Goal: Find specific page/section: Find specific page/section

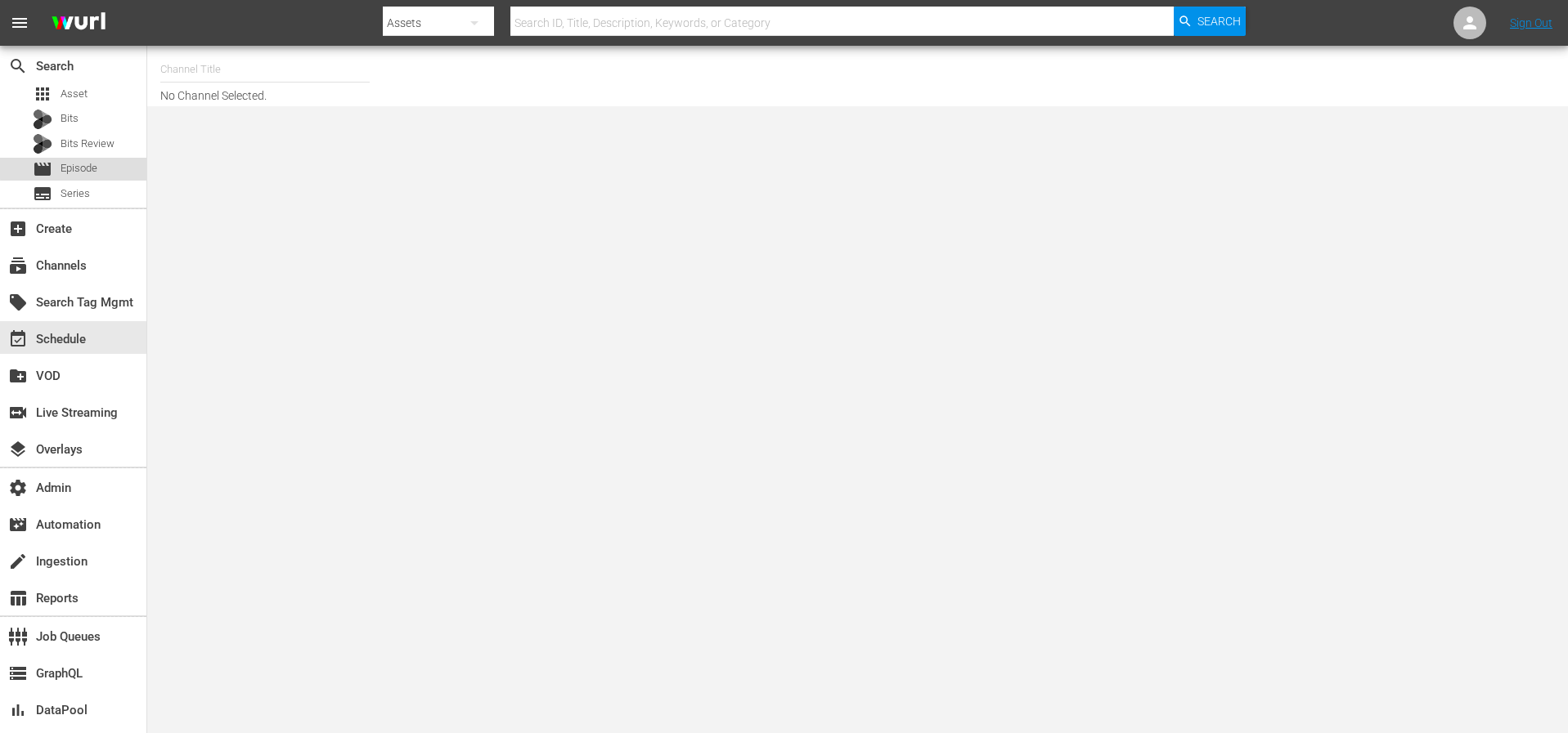
click at [78, 168] on span "Episode" at bounding box center [79, 168] width 37 height 16
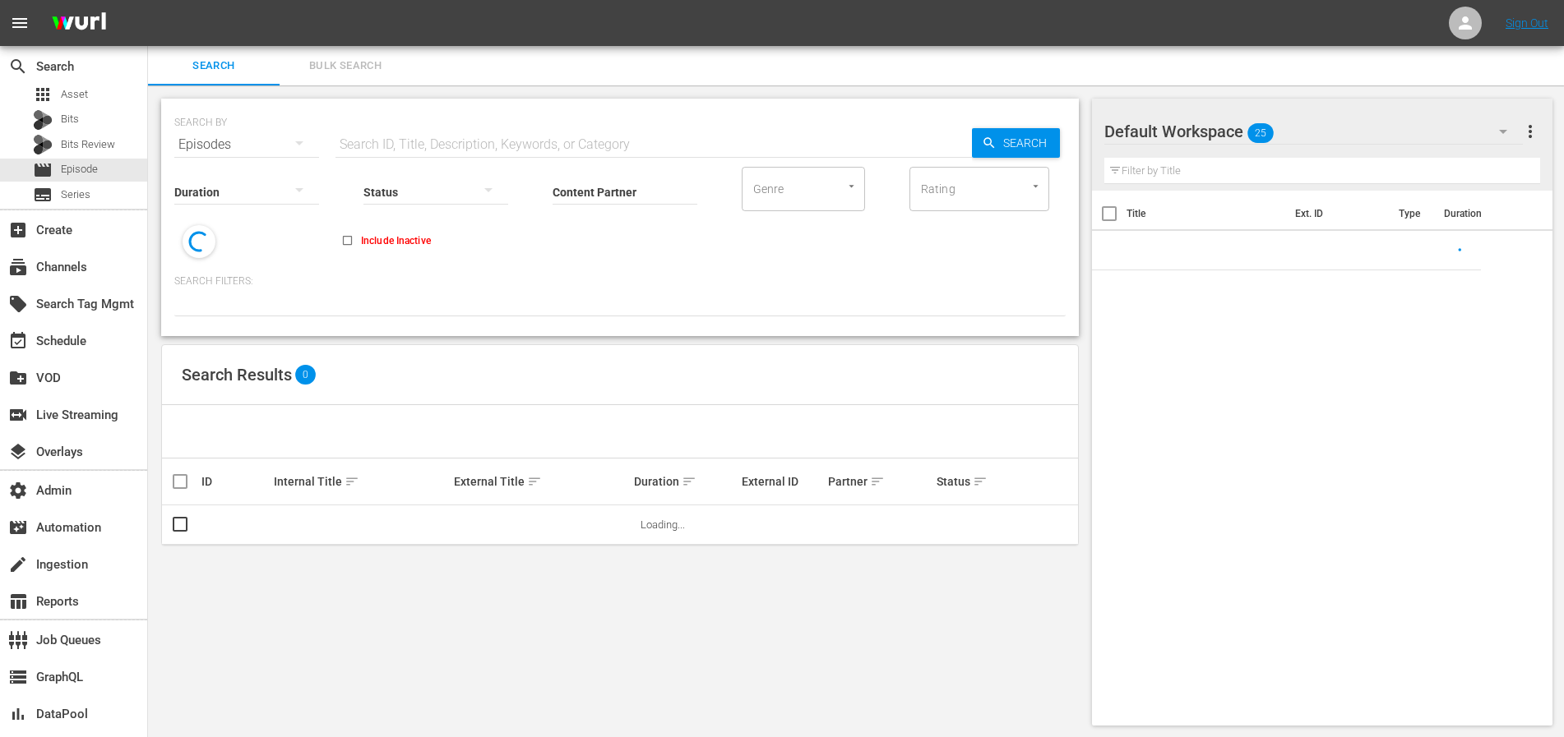
click at [404, 146] on input "text" at bounding box center [653, 144] width 636 height 39
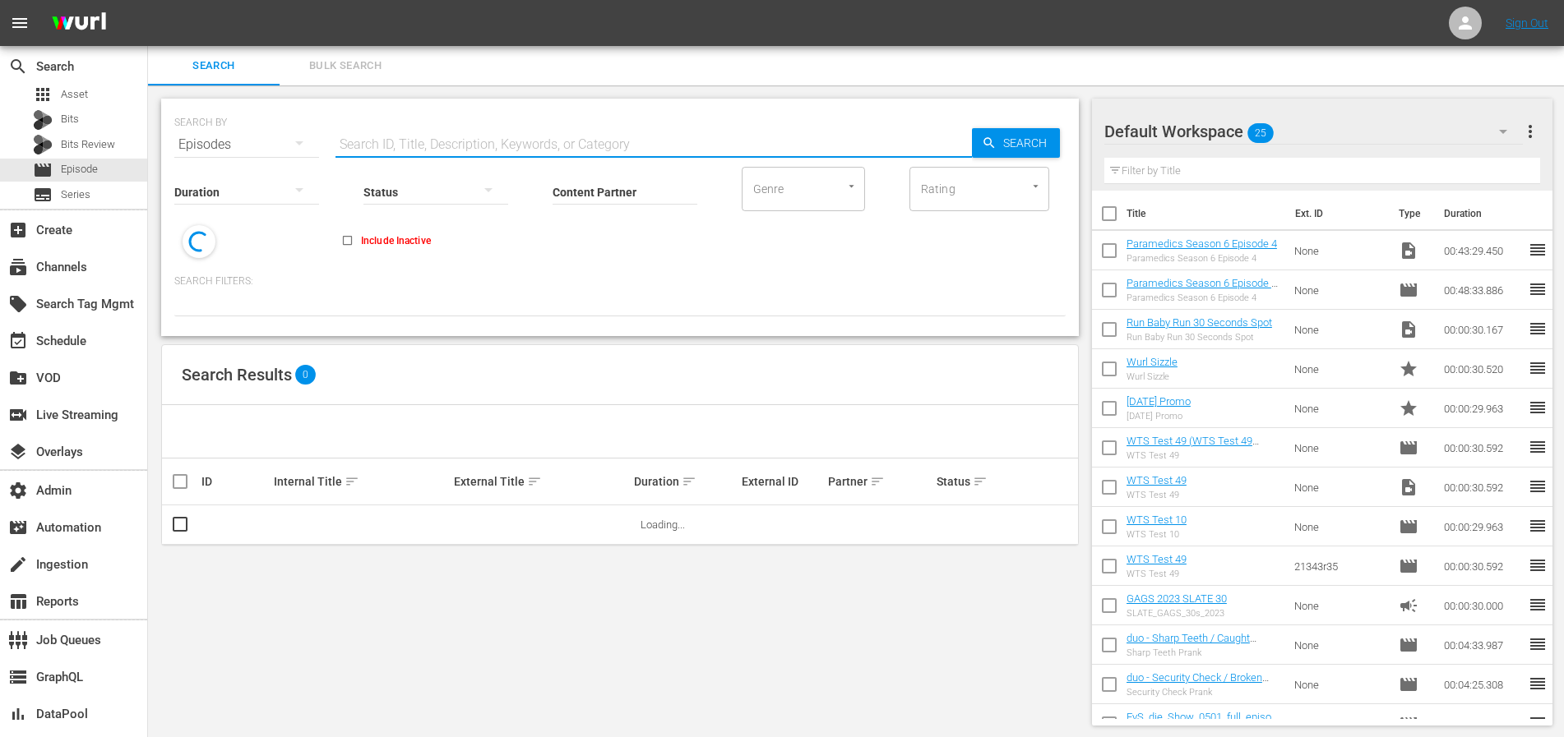
paste input "Lakshmi: Unglückliche Liebe"
type input "Lakshmi: Unglückliche Liebe"
click at [986, 132] on div "Search" at bounding box center [1016, 143] width 88 height 30
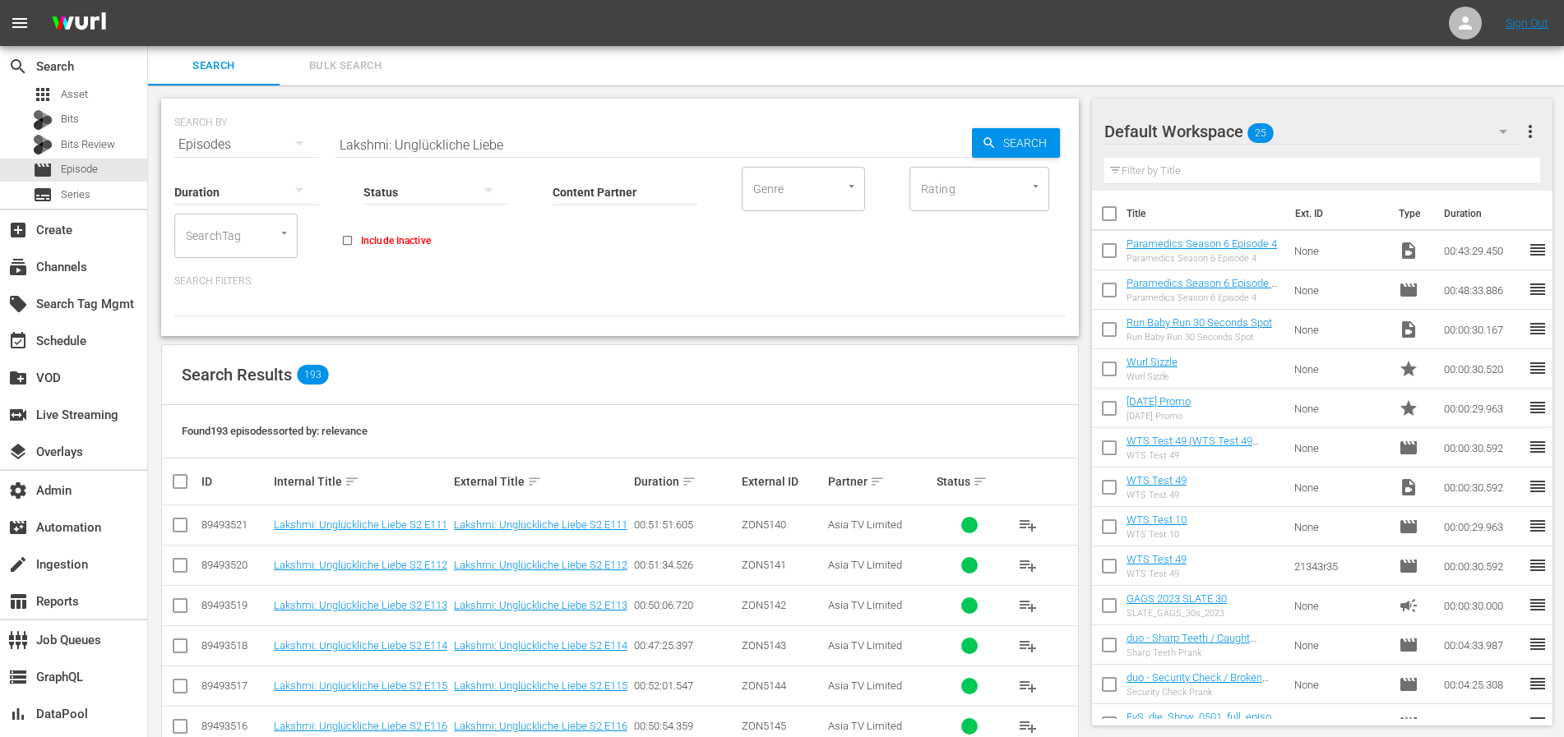
click at [406, 191] on div at bounding box center [435, 192] width 145 height 46
click at [649, 266] on div "Ready to Schedule Not Ready to Schedule" at bounding box center [782, 368] width 1564 height 737
click at [76, 95] on span "Asset" at bounding box center [74, 94] width 27 height 16
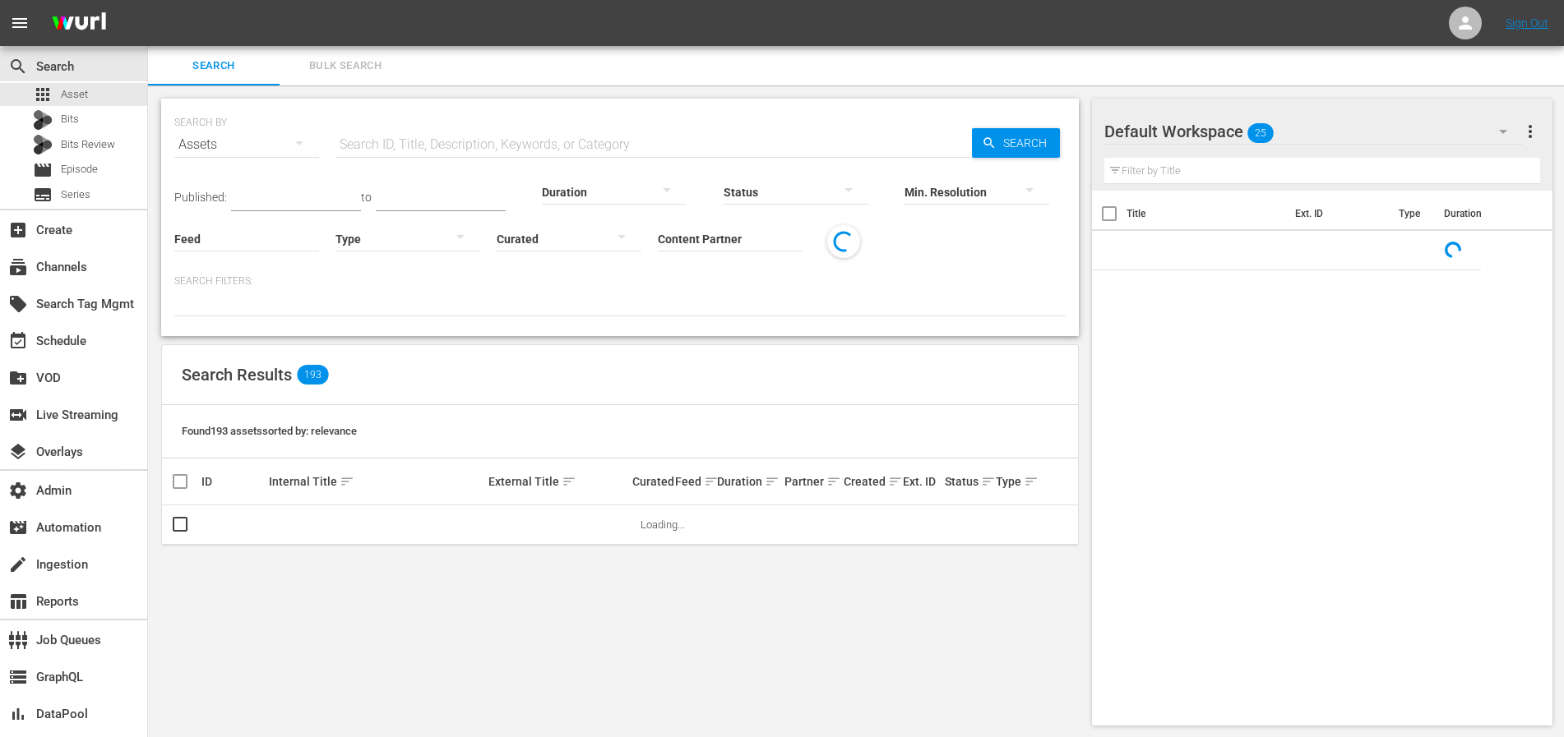
click at [562, 136] on input "text" at bounding box center [653, 144] width 636 height 39
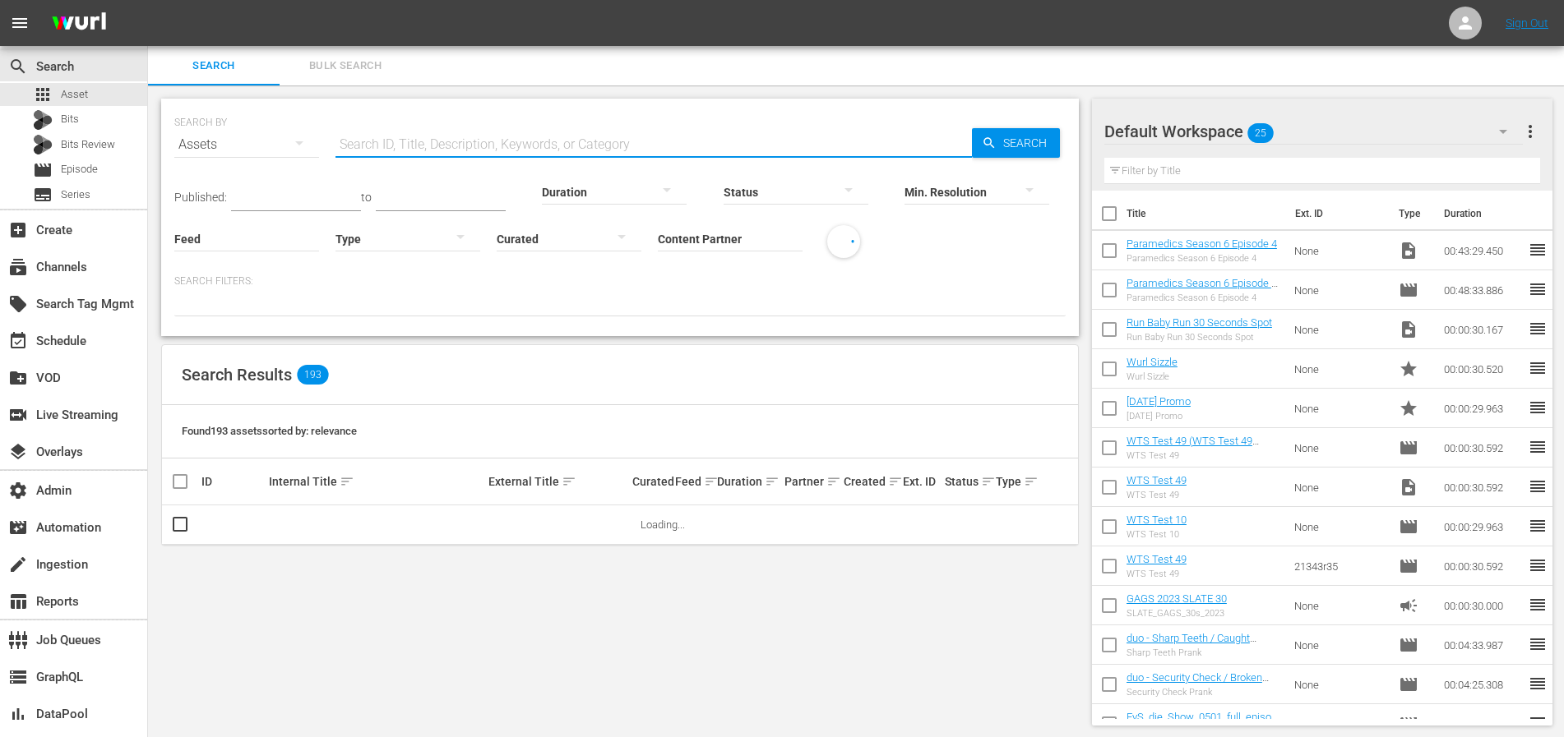
paste input "Lakshmi: Unglückliche Liebe"
type input "Lakshmi: Unglückliche Liebe"
click at [1038, 155] on div "Min. Resolution" at bounding box center [976, 181] width 145 height 59
click at [1029, 139] on span "Search" at bounding box center [1027, 143] width 63 height 30
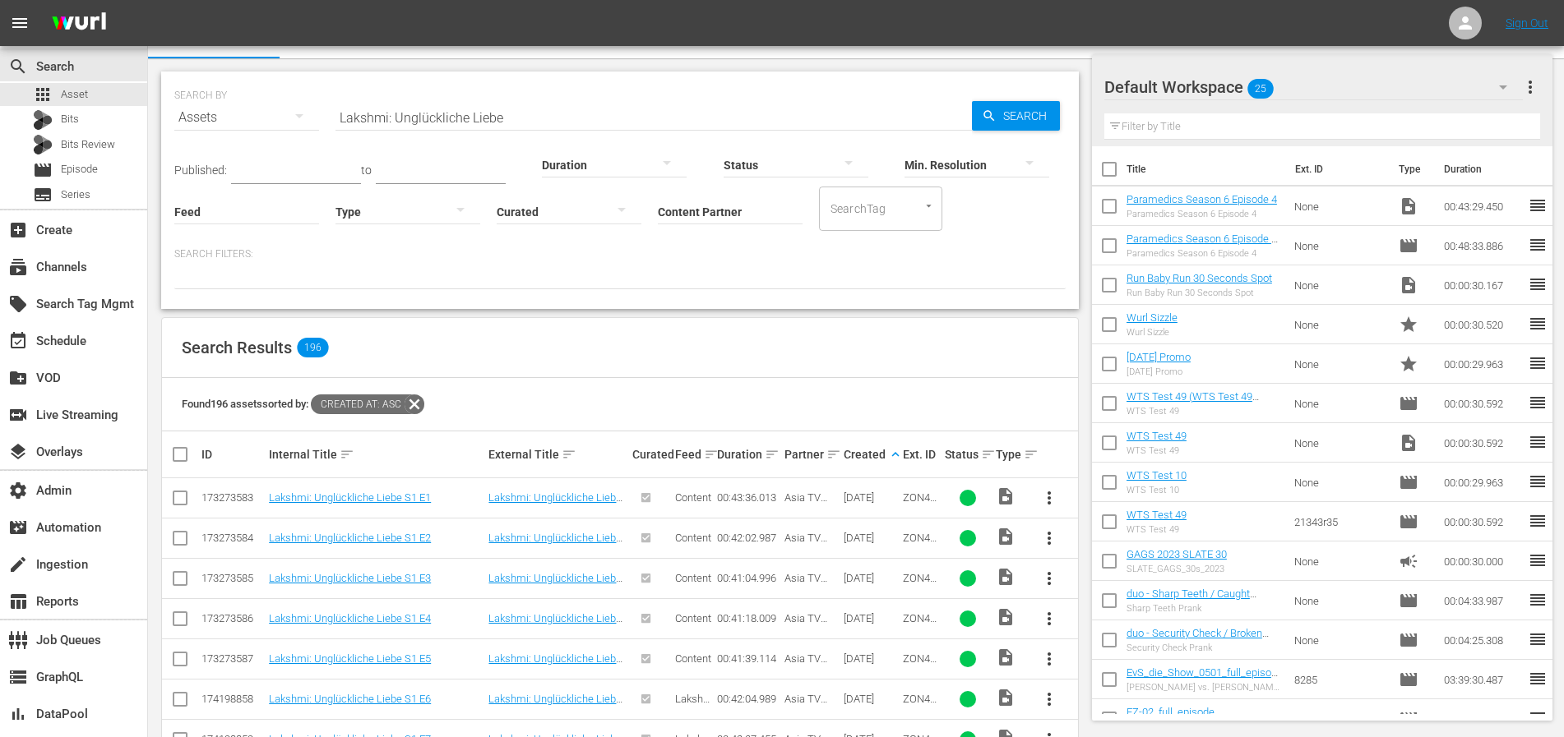
scroll to position [139, 0]
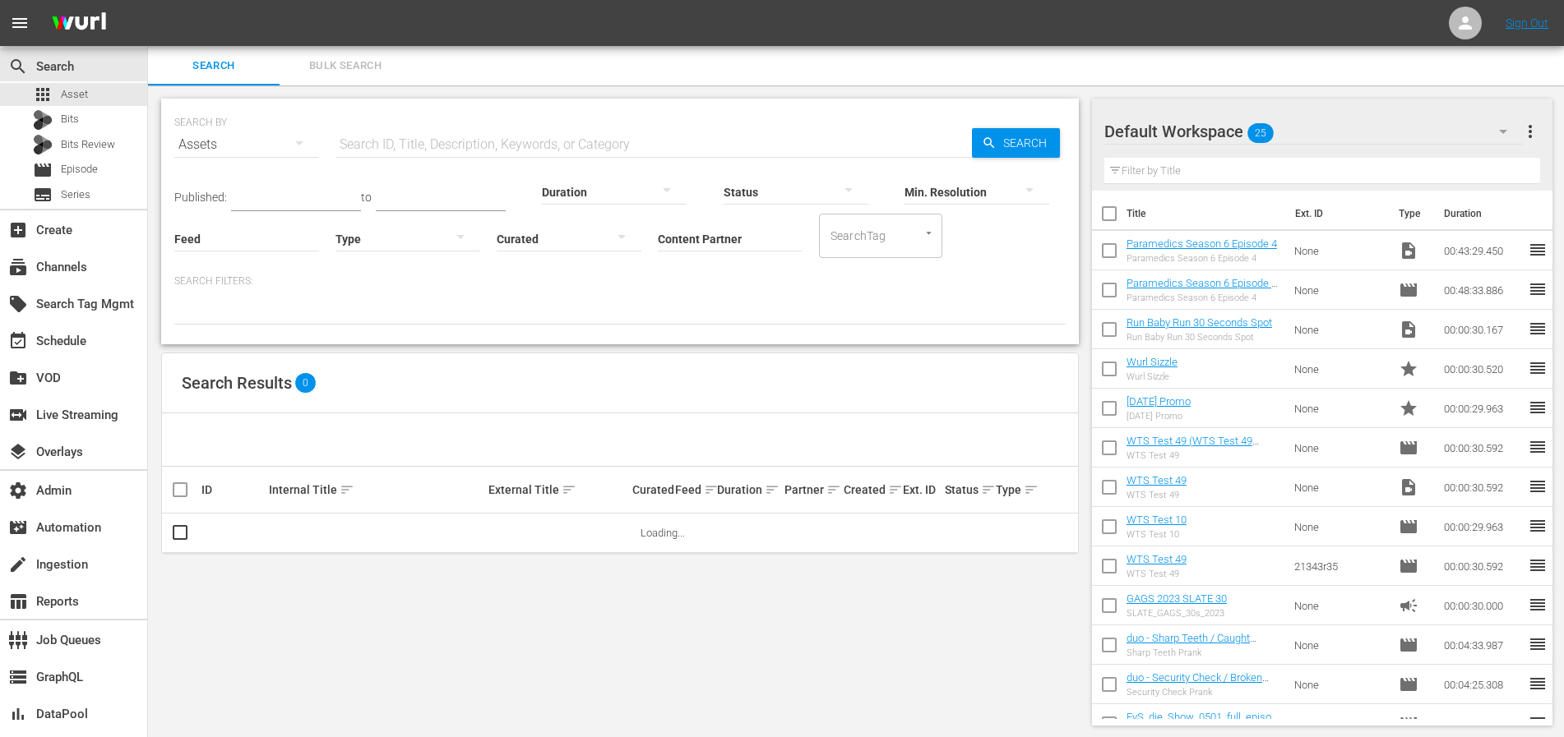
click at [705, 235] on input "Content Partner" at bounding box center [730, 239] width 145 height 59
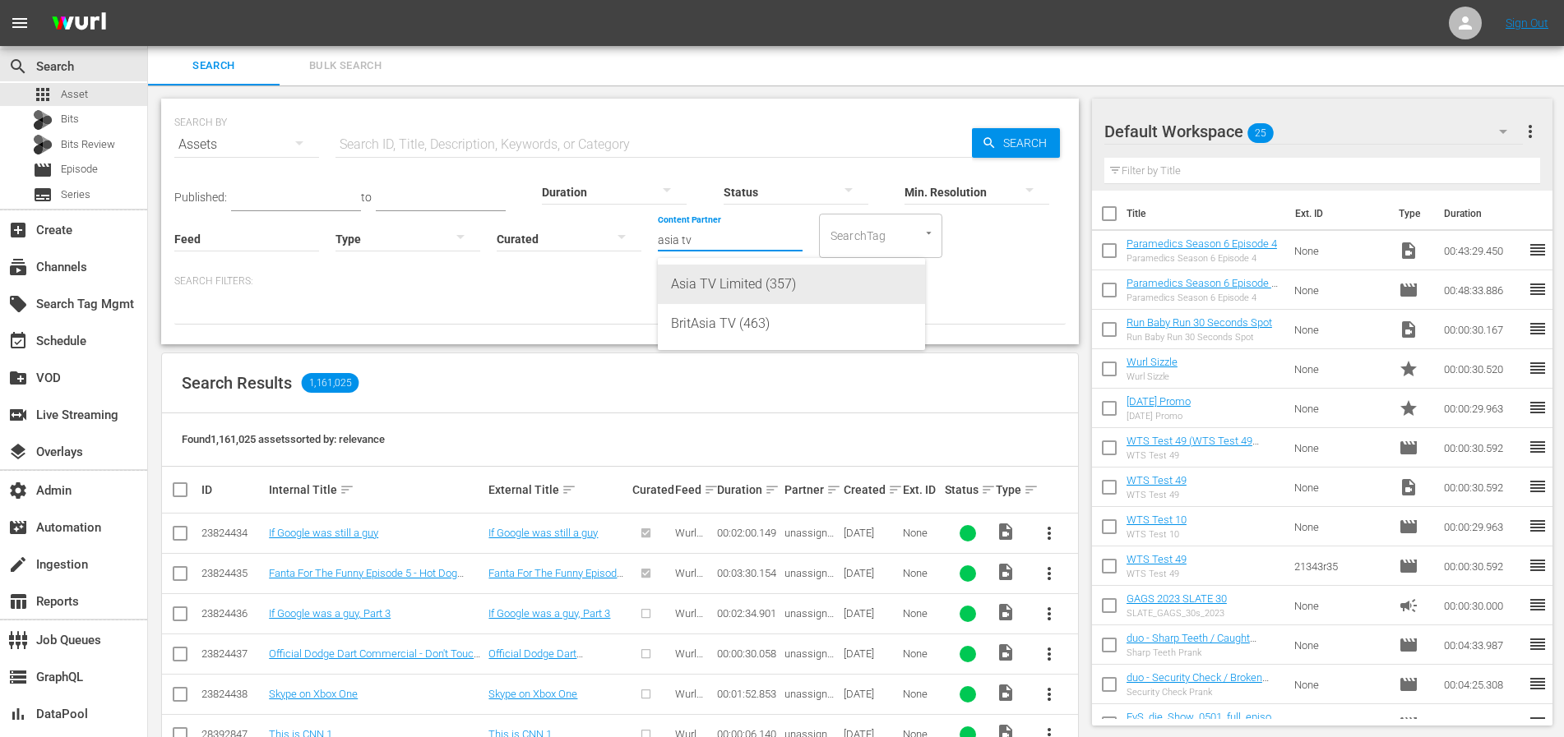
click at [745, 283] on div "Asia TV Limited (357)" at bounding box center [791, 284] width 241 height 39
type input "Asia TV Limited (357)"
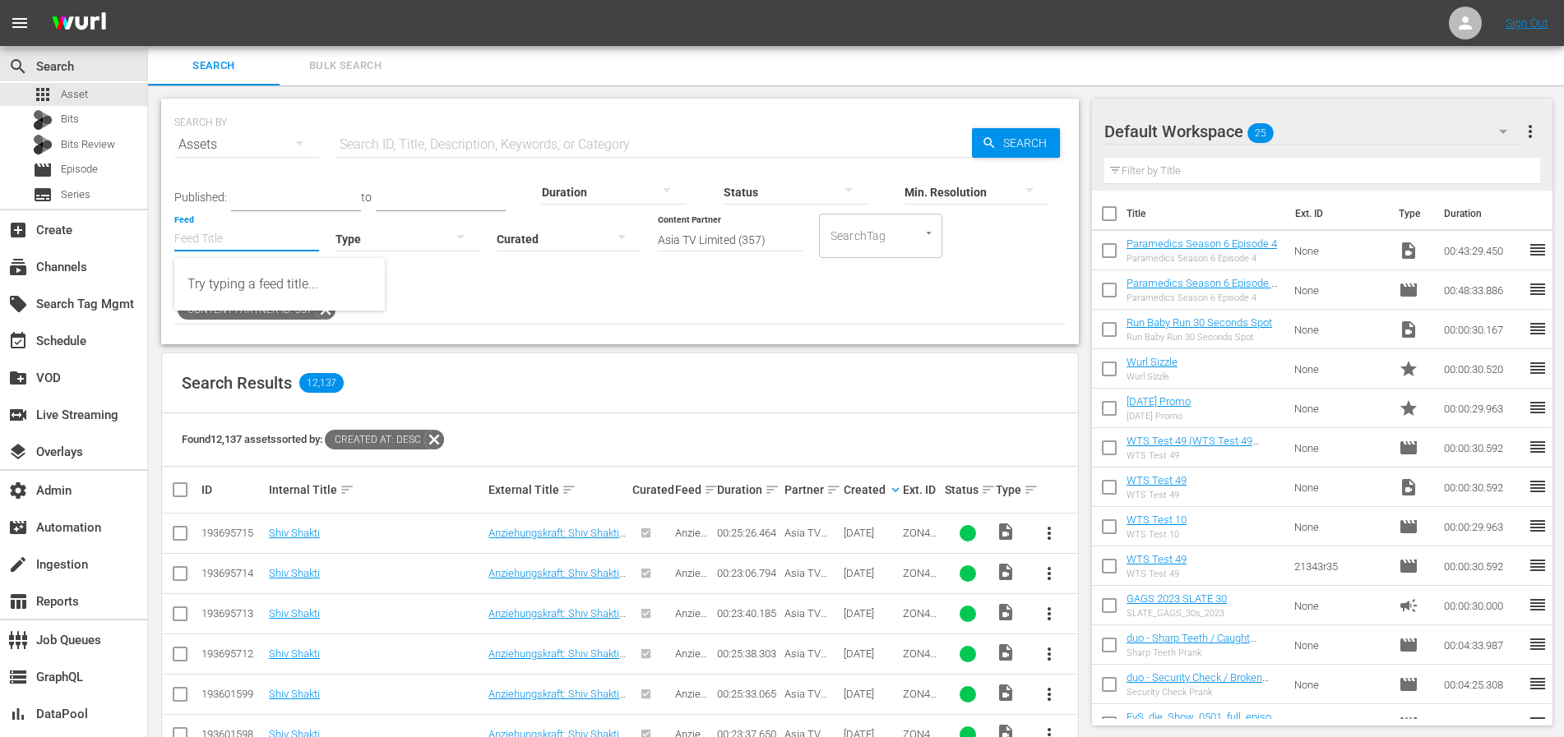
click at [246, 236] on input "Feed" at bounding box center [246, 239] width 145 height 59
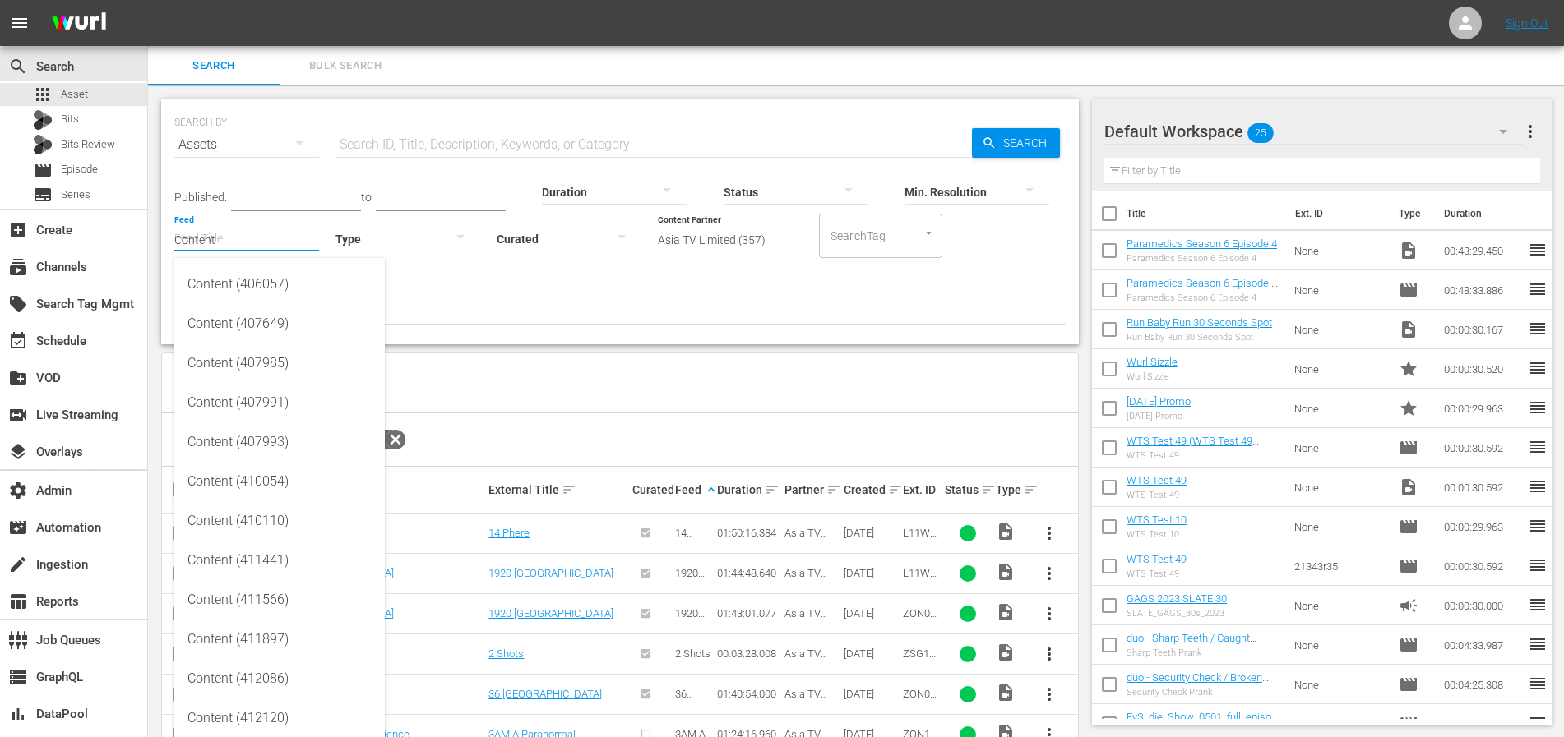
click at [261, 234] on input "Content" at bounding box center [246, 239] width 145 height 59
click at [261, 285] on div "Content (406057)" at bounding box center [279, 284] width 184 height 39
type input "Content (406057)"
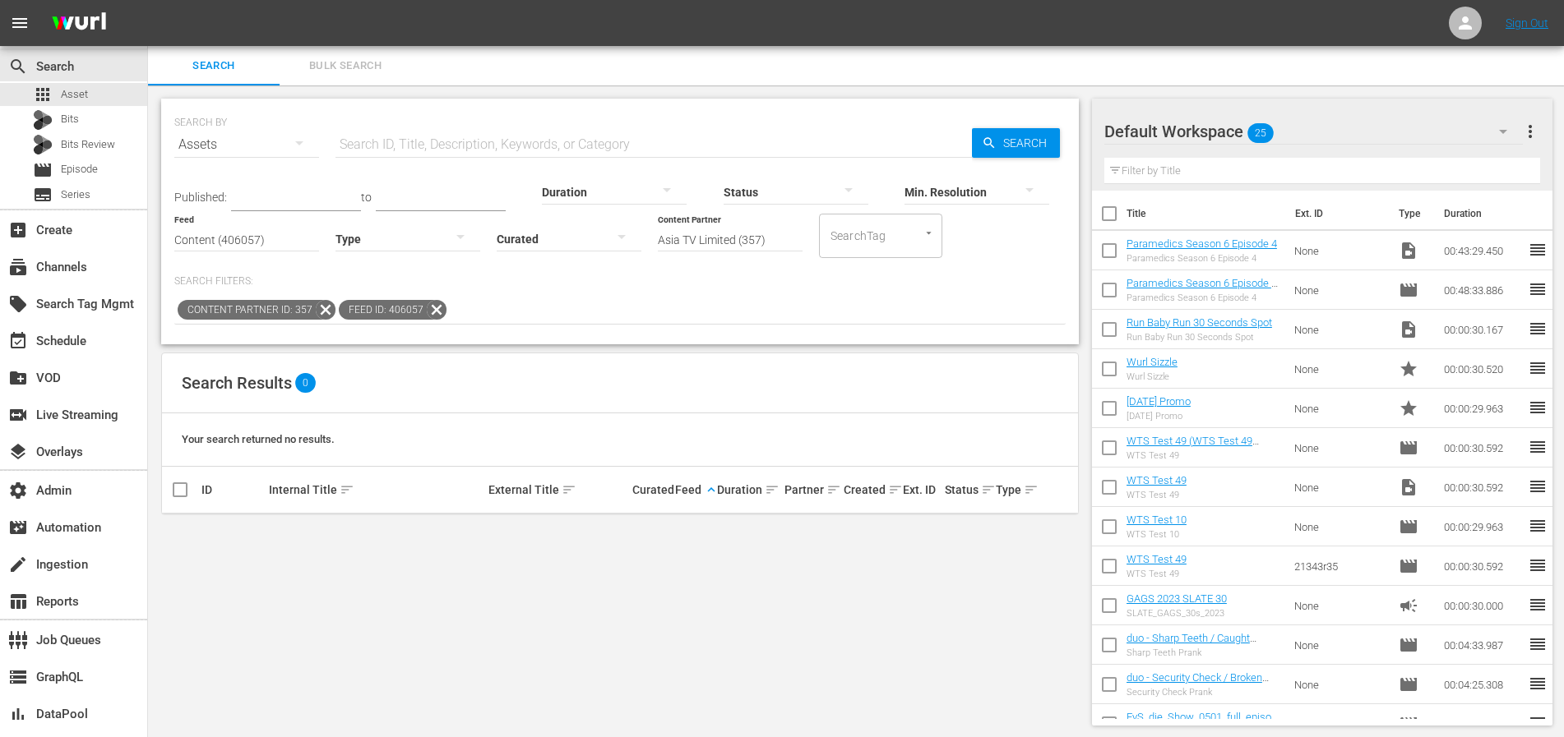
click at [433, 311] on icon at bounding box center [436, 309] width 21 height 21
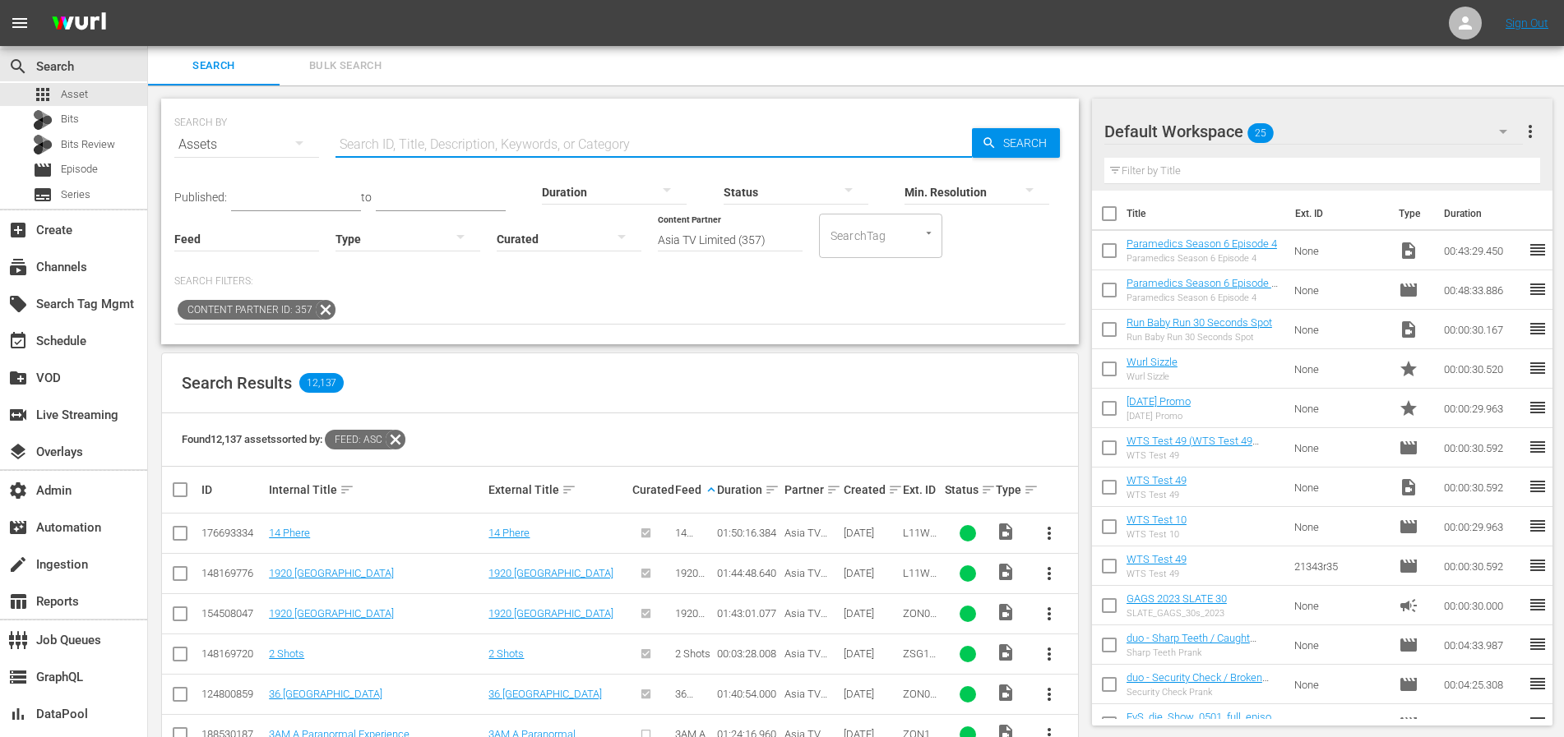
click at [431, 145] on input "text" at bounding box center [653, 144] width 636 height 39
paste input "Zee_One_CSV_25_SEP_2025"
type input "Zee_One_CSV_25_SEP_2025"
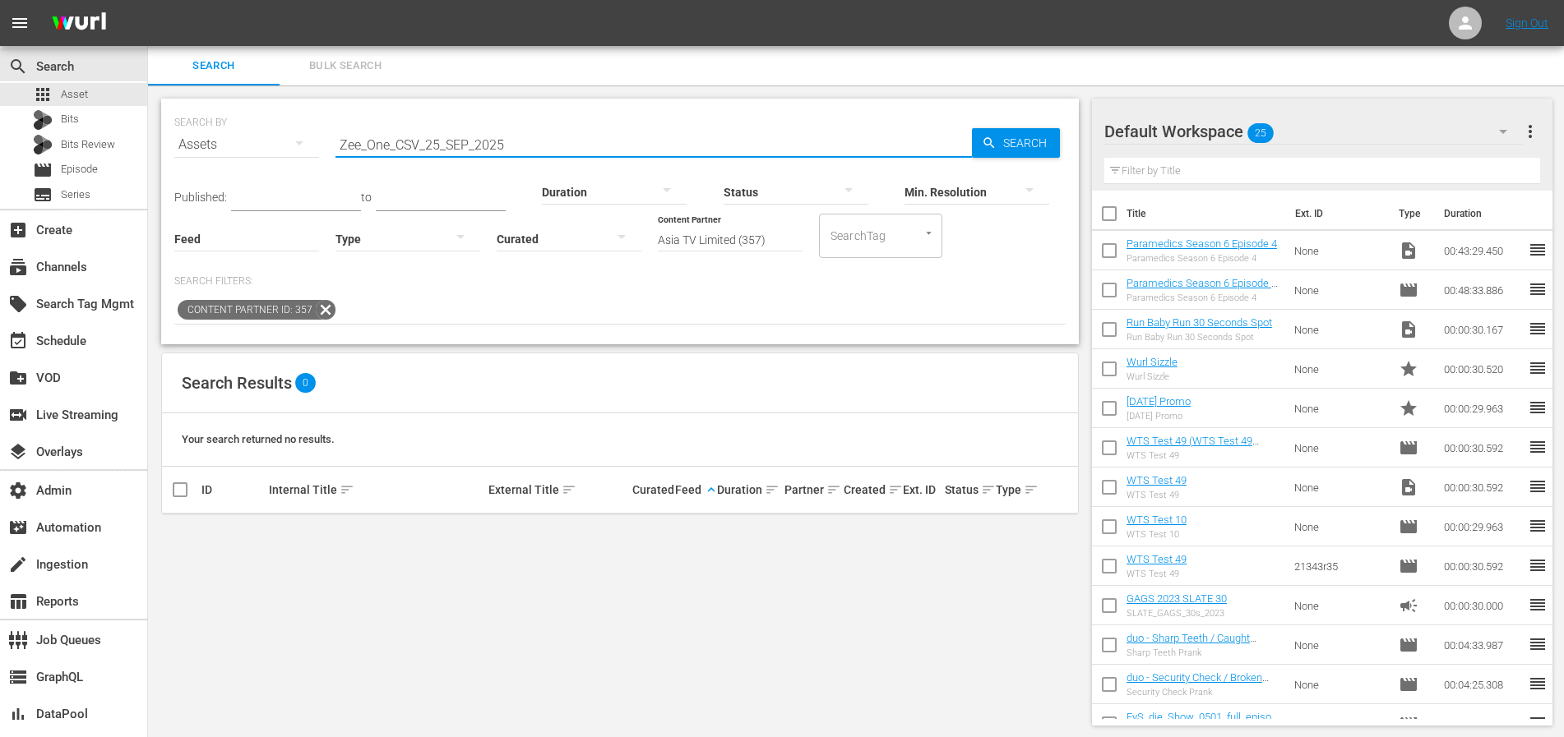
drag, startPoint x: 625, startPoint y: 134, endPoint x: 355, endPoint y: 149, distance: 270.1
click at [355, 149] on input "Zee_One_CSV_25_SEP_2025" at bounding box center [653, 144] width 636 height 39
drag, startPoint x: 556, startPoint y: 143, endPoint x: 307, endPoint y: 139, distance: 249.1
click at [294, 139] on div "SEARCH BY Search By Assets Search ID, Title, Description, Keywords, or Category…" at bounding box center [619, 134] width 891 height 59
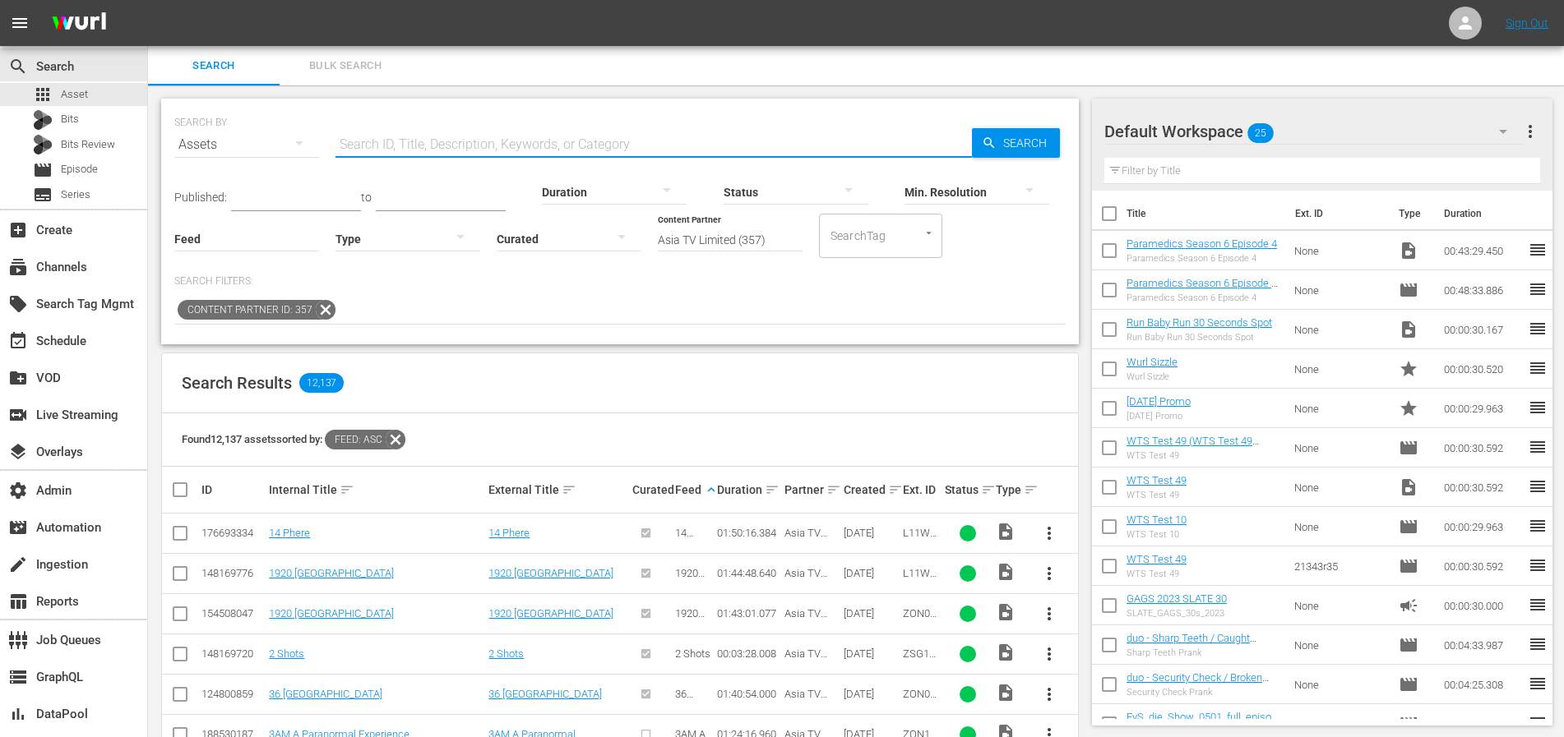
paste input "Lakshmi: Unglückliche Liebe"
type input "Lakshmi: Unglückliche Liebe"
click at [991, 136] on icon "button" at bounding box center [989, 143] width 15 height 15
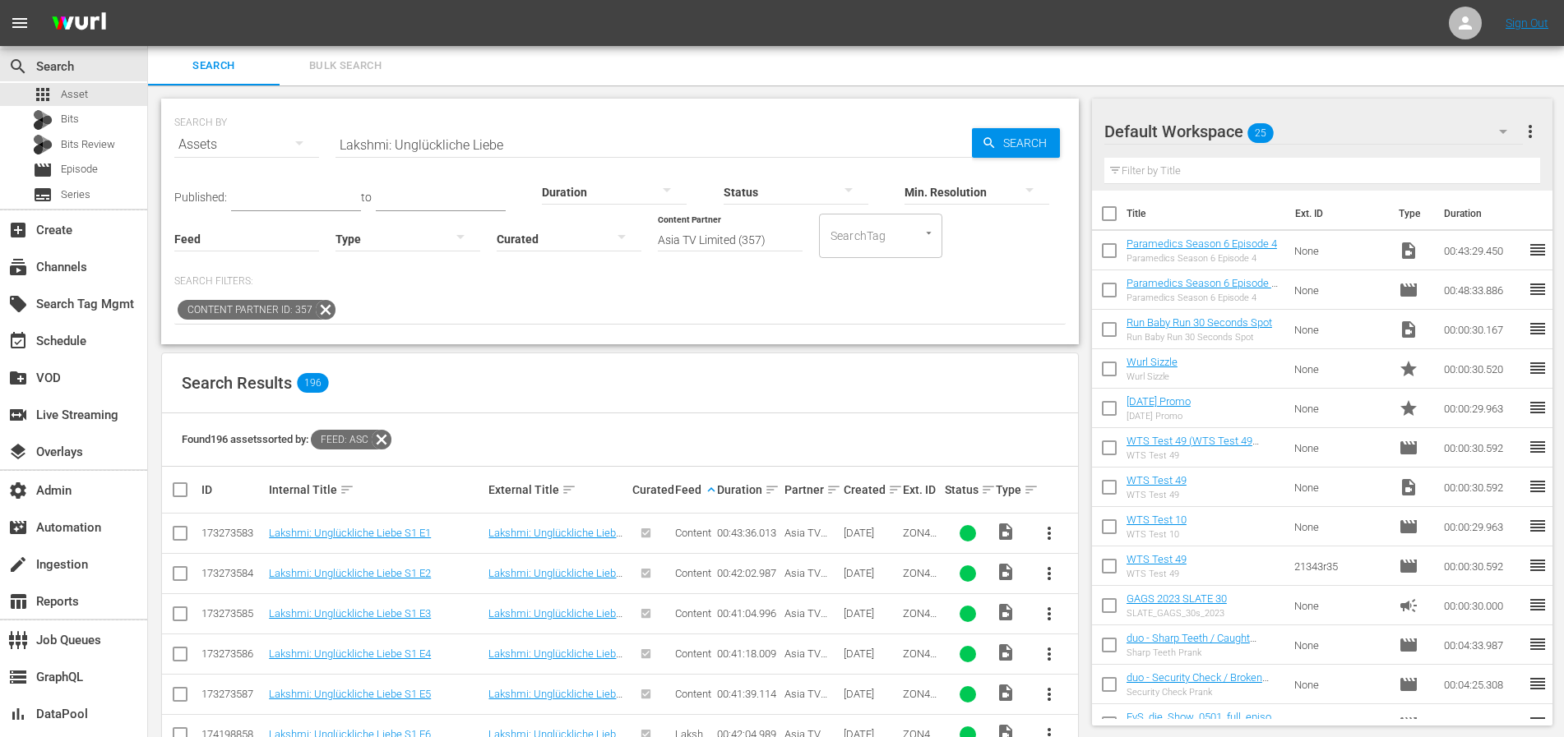
click at [696, 534] on span "Content" at bounding box center [693, 533] width 36 height 12
click at [380, 529] on link "Lakshmi: Unglückliche Liebe S1 E1" at bounding box center [350, 533] width 162 height 12
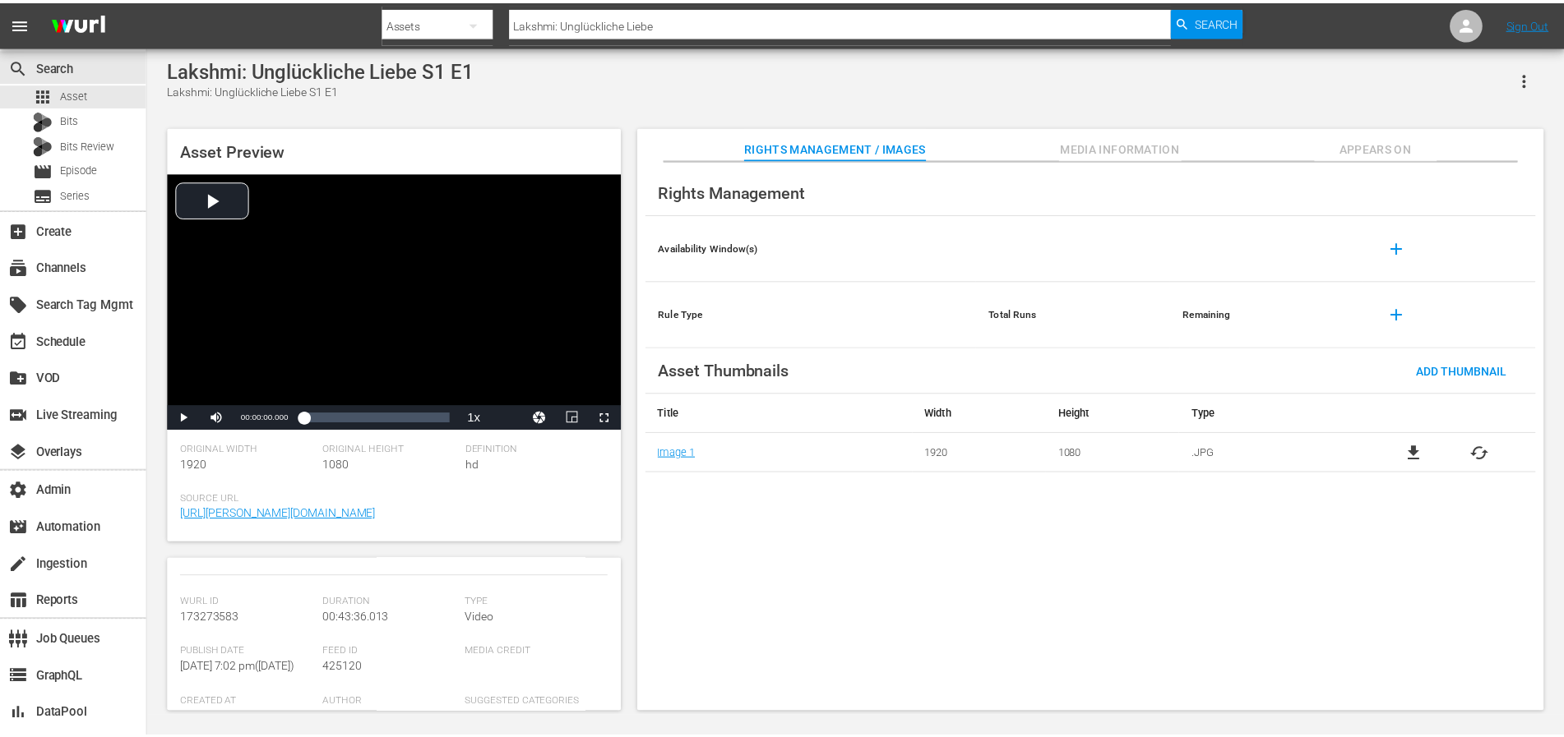
scroll to position [192, 0]
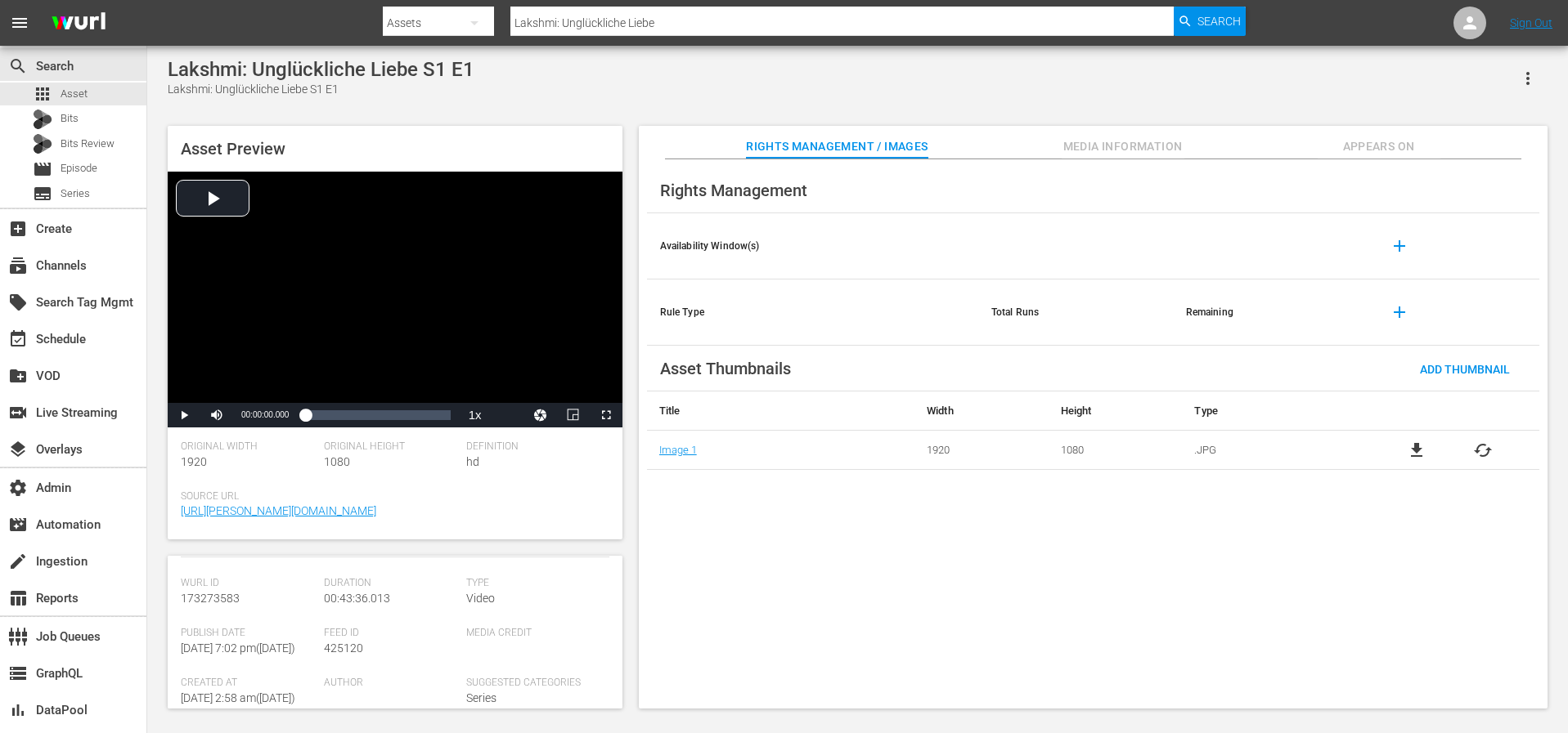
click at [350, 645] on span "425120" at bounding box center [343, 647] width 39 height 13
click at [351, 645] on span "425120" at bounding box center [343, 647] width 39 height 13
copy span "425120"
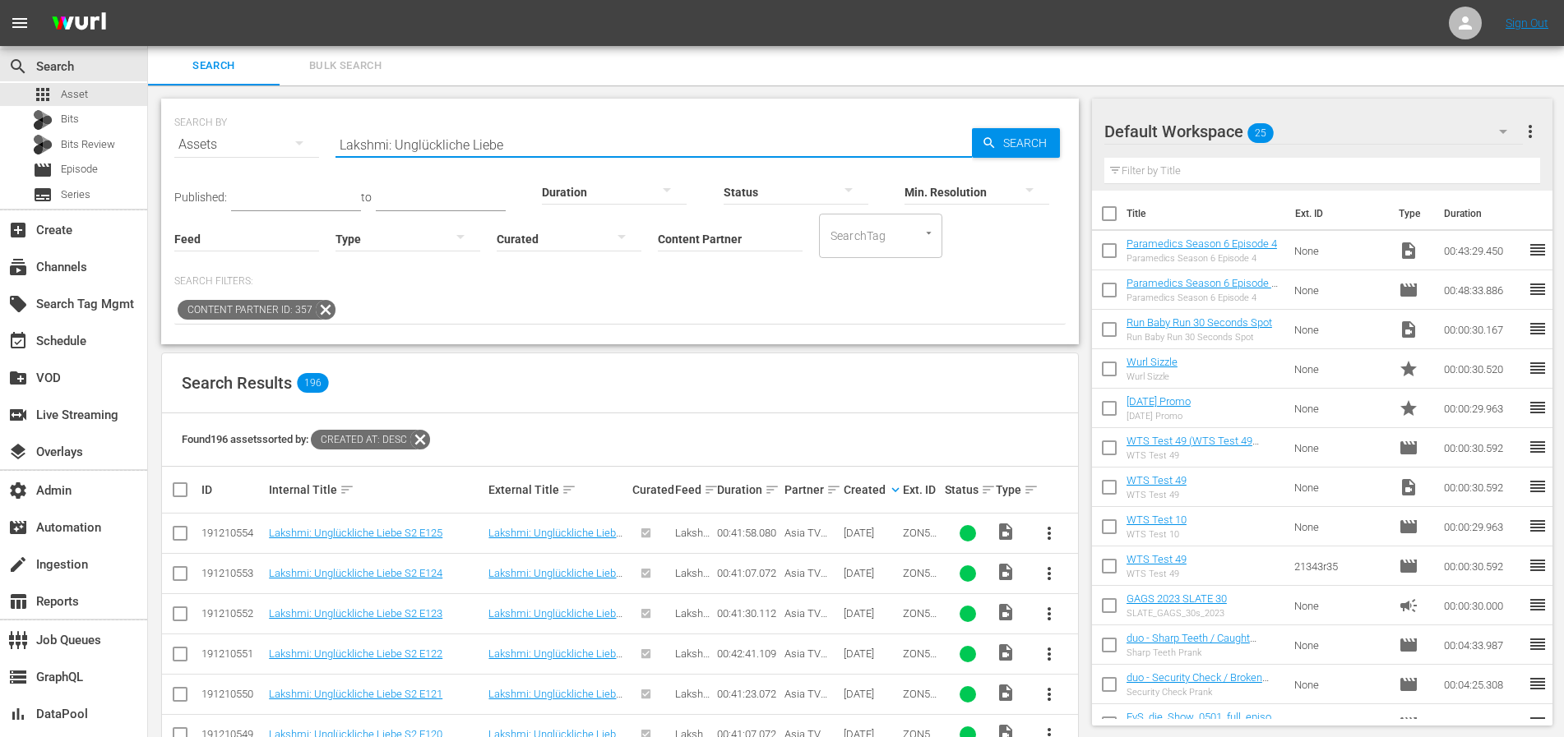
drag, startPoint x: 557, startPoint y: 138, endPoint x: 333, endPoint y: 140, distance: 223.6
click at [344, 141] on input "Lakshmi: Unglückliche Liebe" at bounding box center [653, 144] width 636 height 39
type input "L"
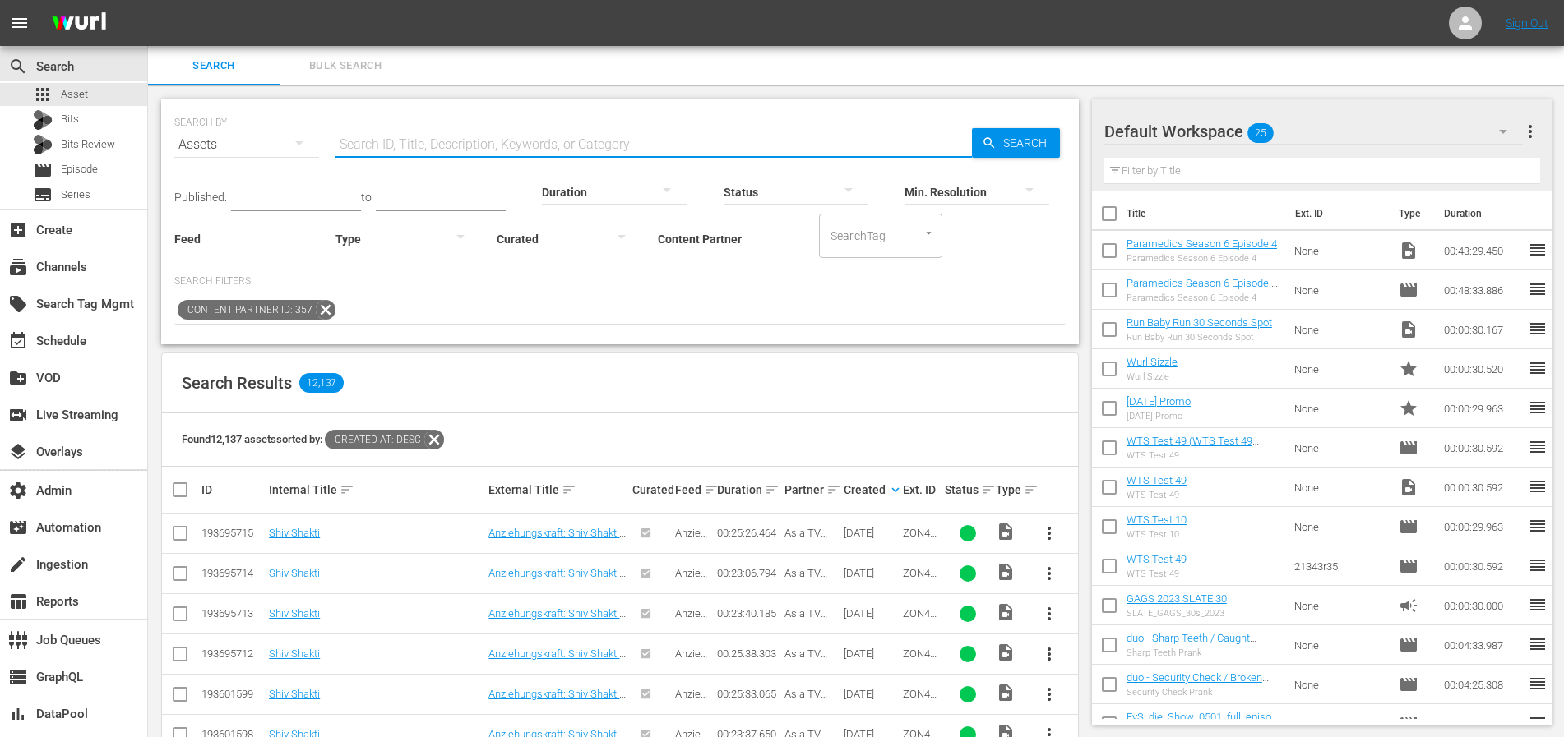
click at [836, 289] on div "Search Filters: Content Partner ID: 357" at bounding box center [619, 300] width 891 height 50
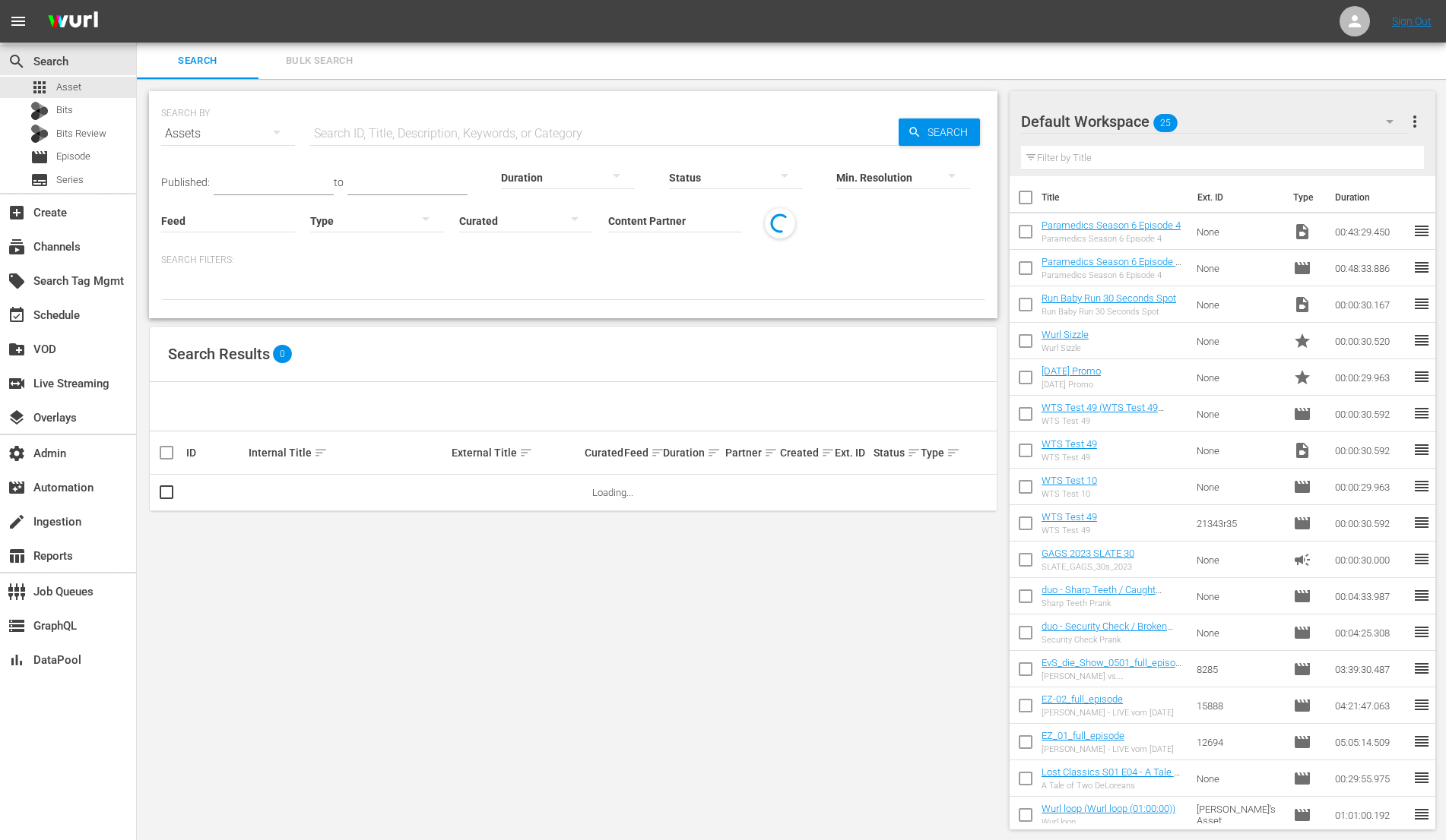
click at [653, 222] on input "Content Partner" at bounding box center [675, 221] width 134 height 55
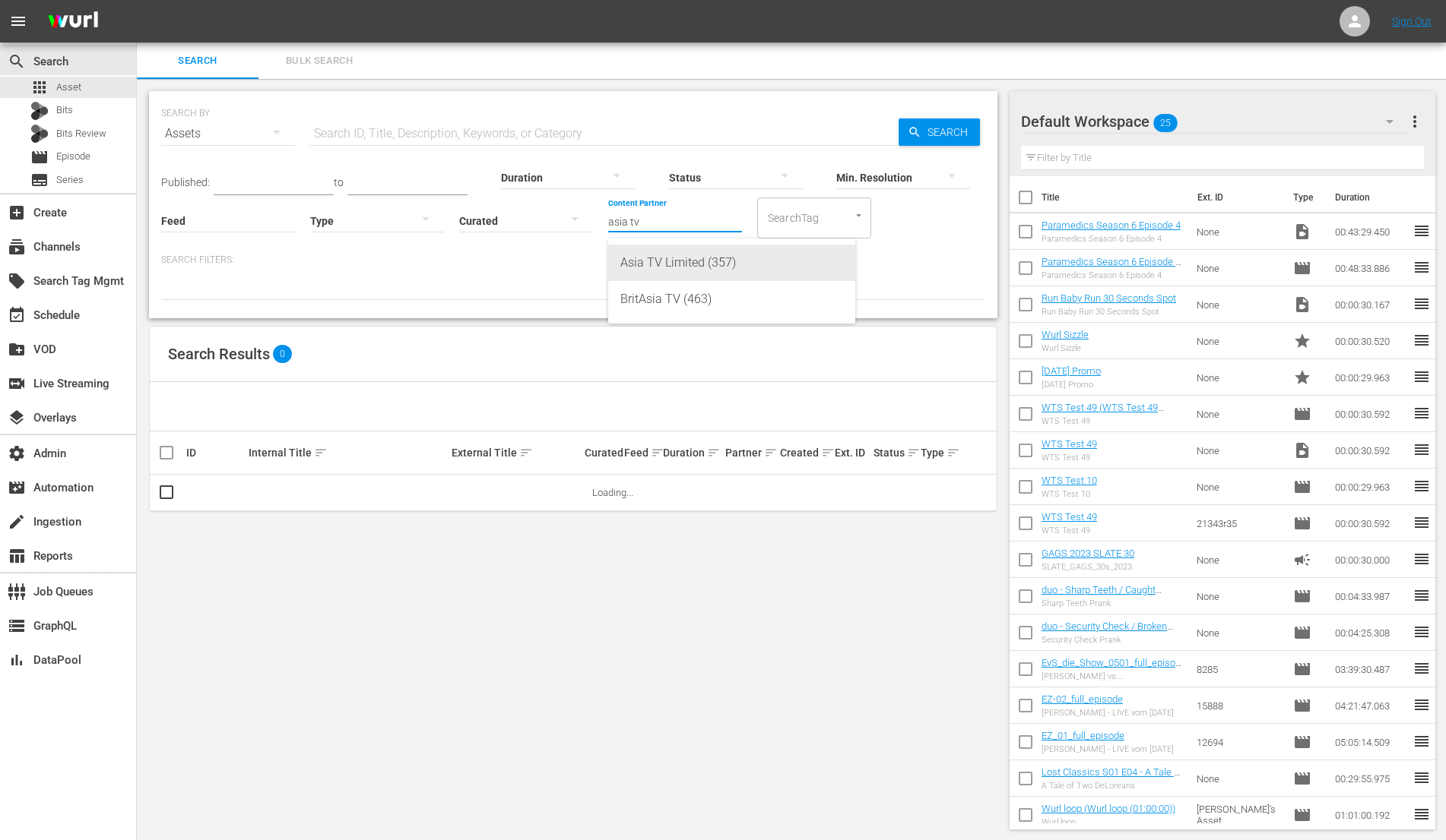
click at [669, 254] on div "Asia TV Limited (357)" at bounding box center [731, 262] width 223 height 36
type input "Asia TV Limited (357)"
click at [650, 218] on input "Content Partner" at bounding box center [675, 221] width 134 height 55
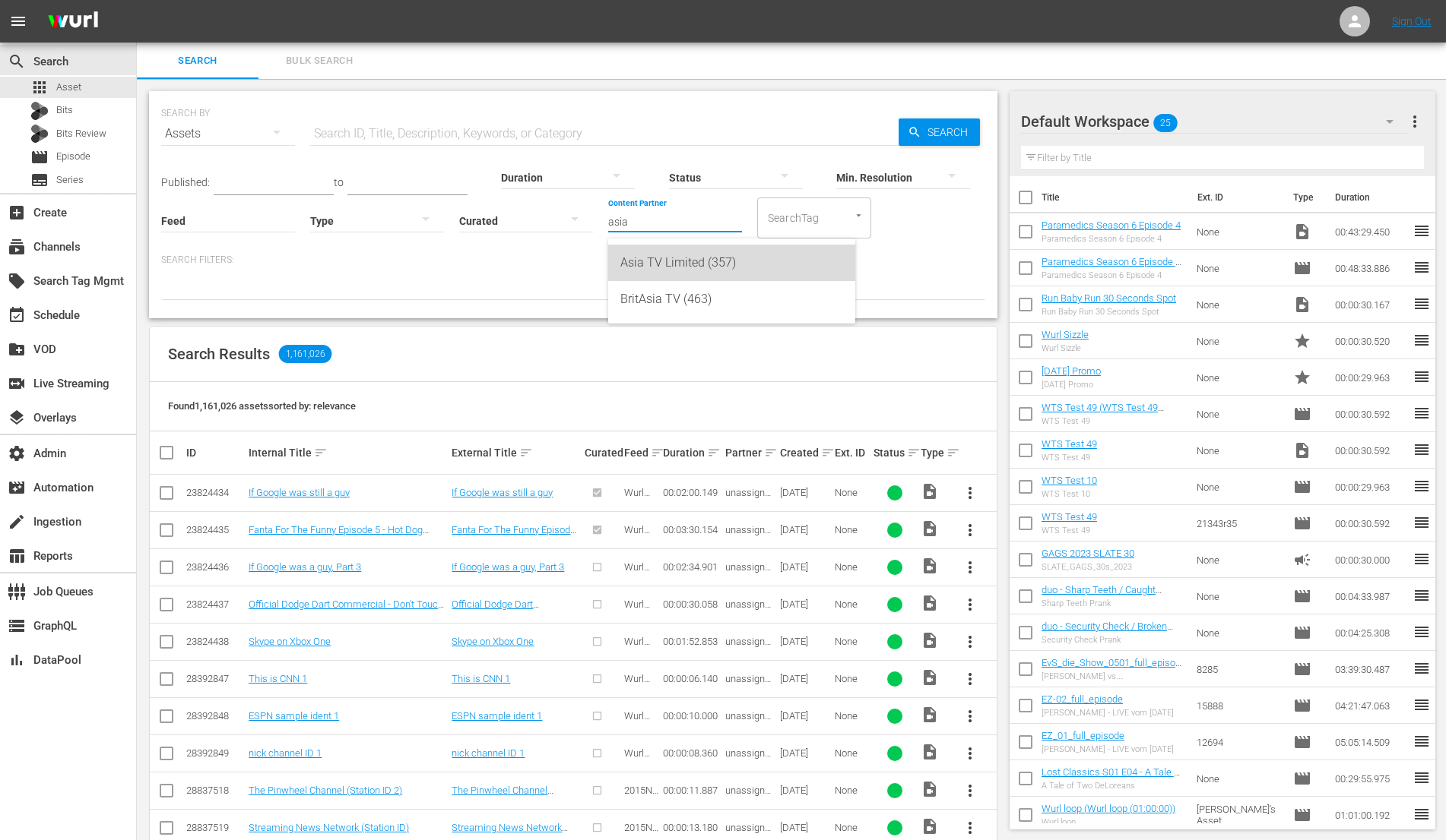
click at [680, 266] on div "Asia TV Limited (357)" at bounding box center [731, 262] width 223 height 36
type input "Asia TV Limited (357)"
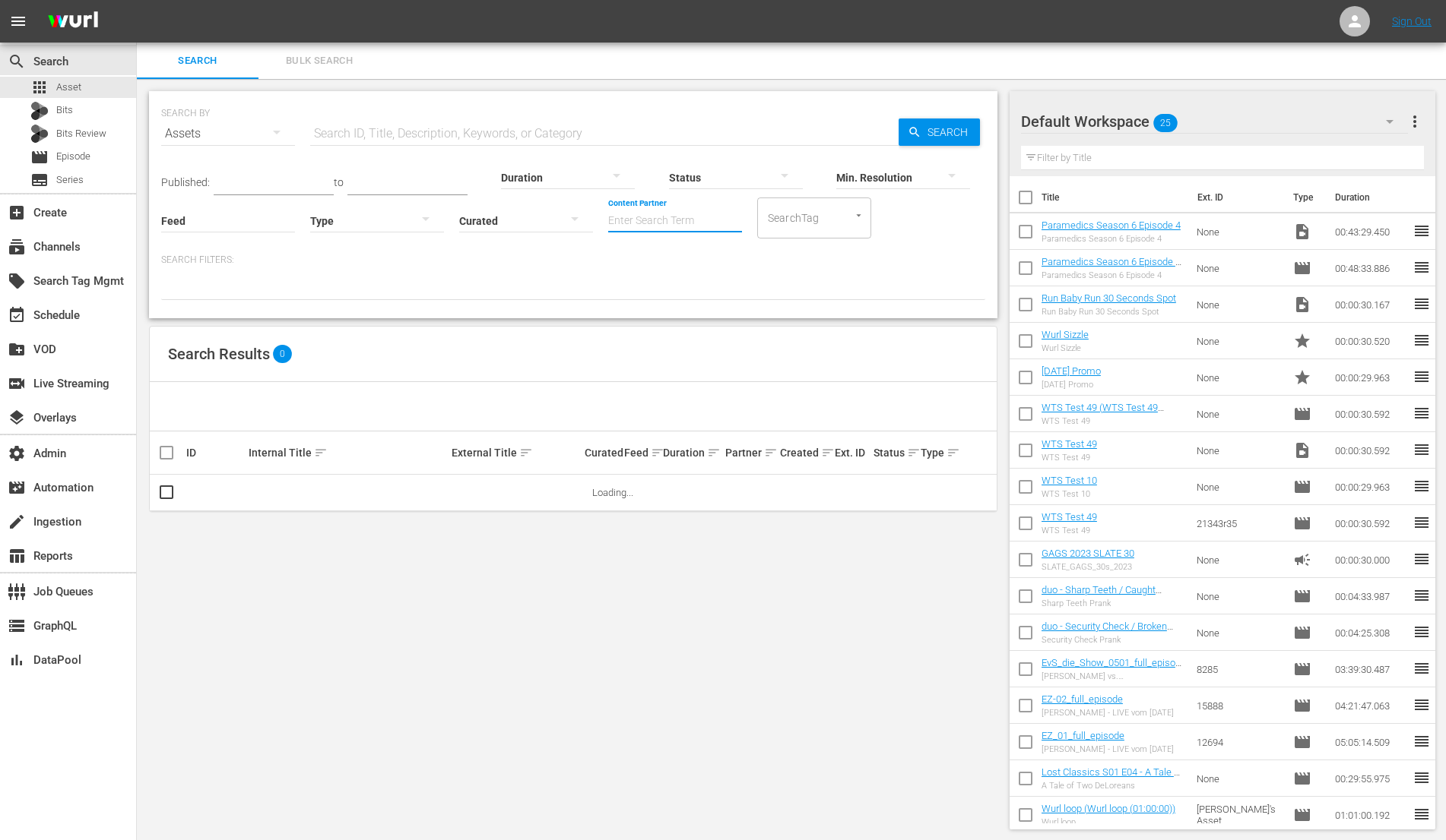
click at [664, 220] on input "Content Partner" at bounding box center [675, 221] width 134 height 55
click at [701, 250] on div "Asia TV Limited (357)" at bounding box center [731, 262] width 223 height 36
type input "Asia TV Limited (357)"
click at [643, 226] on input "Content Partner" at bounding box center [675, 221] width 134 height 55
click at [656, 269] on div "Asia TV Limited (357)" at bounding box center [731, 262] width 223 height 36
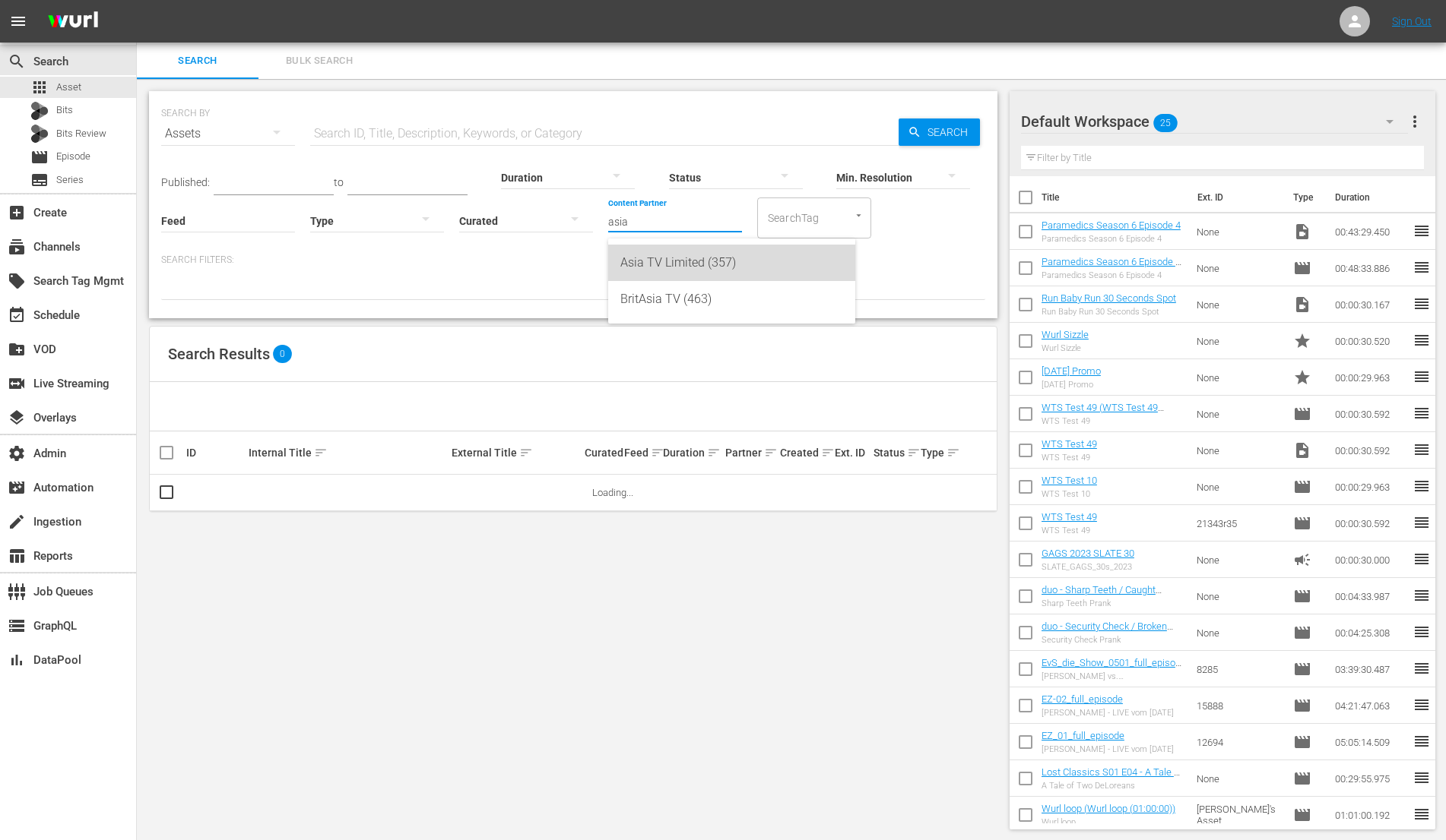
type input "Asia TV Limited (357)"
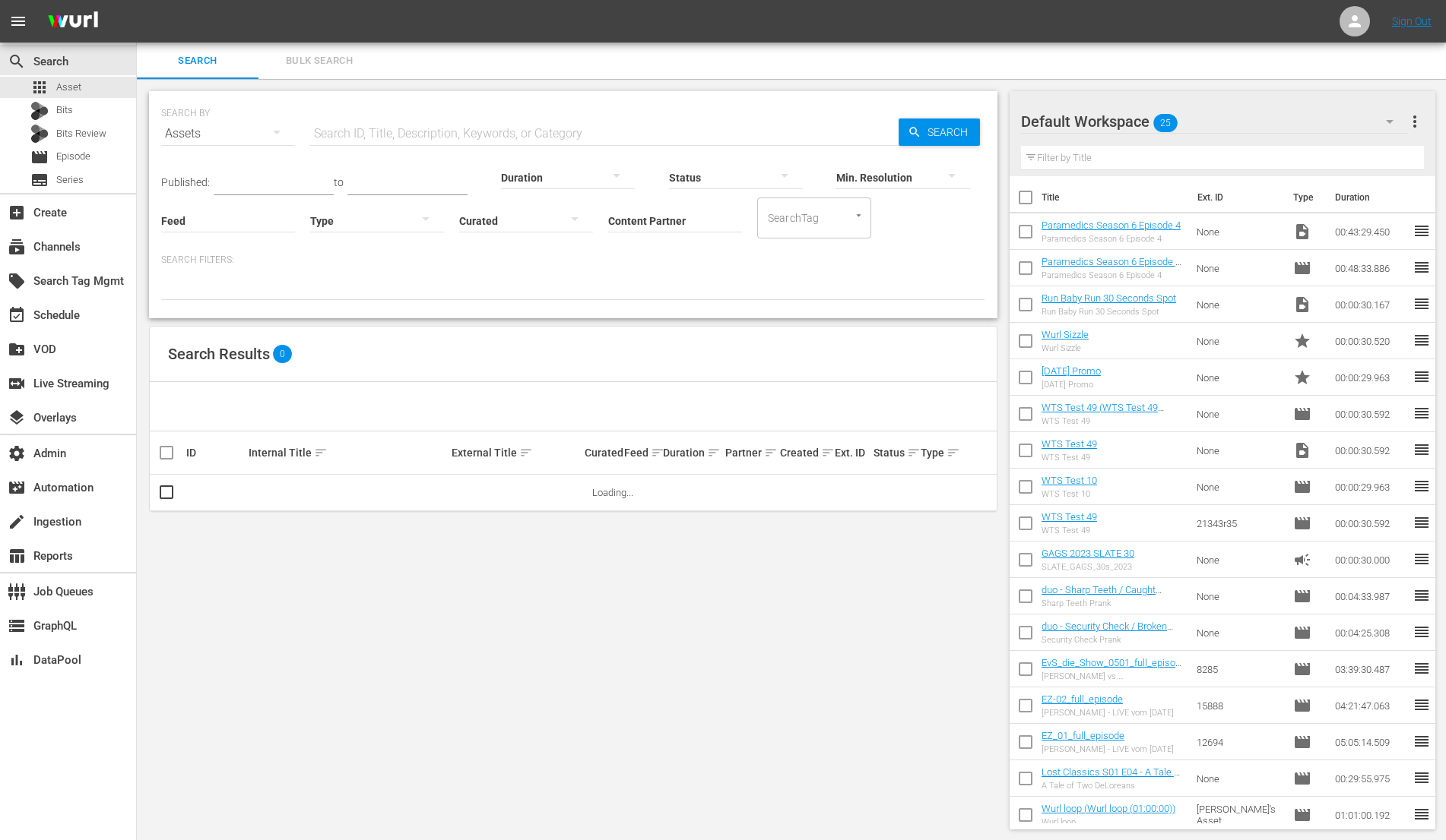
click at [648, 224] on input "Content Partner" at bounding box center [675, 221] width 134 height 55
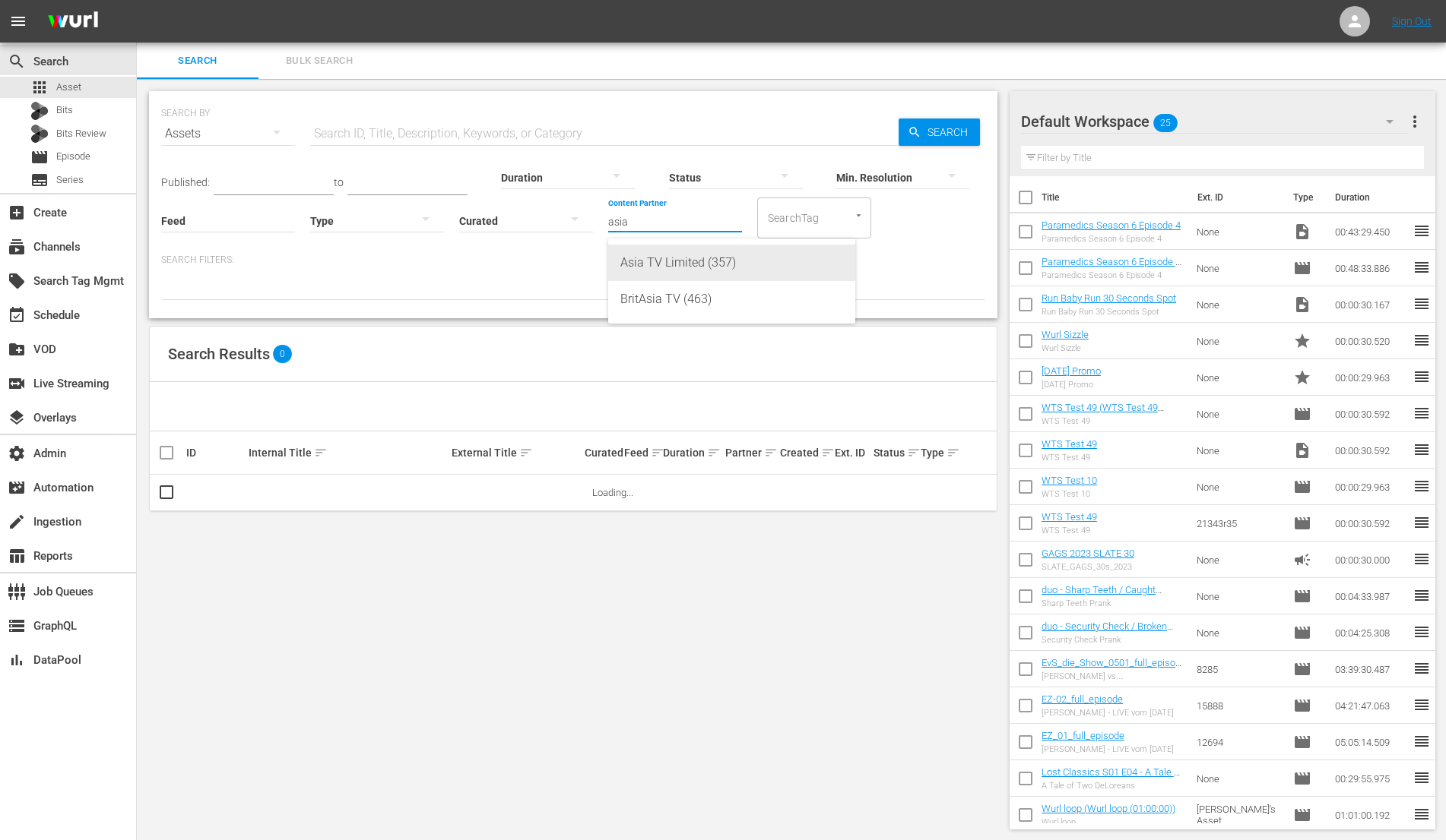
click at [656, 258] on div "Asia TV Limited (357)" at bounding box center [731, 262] width 223 height 36
type input "Asia TV Limited (357)"
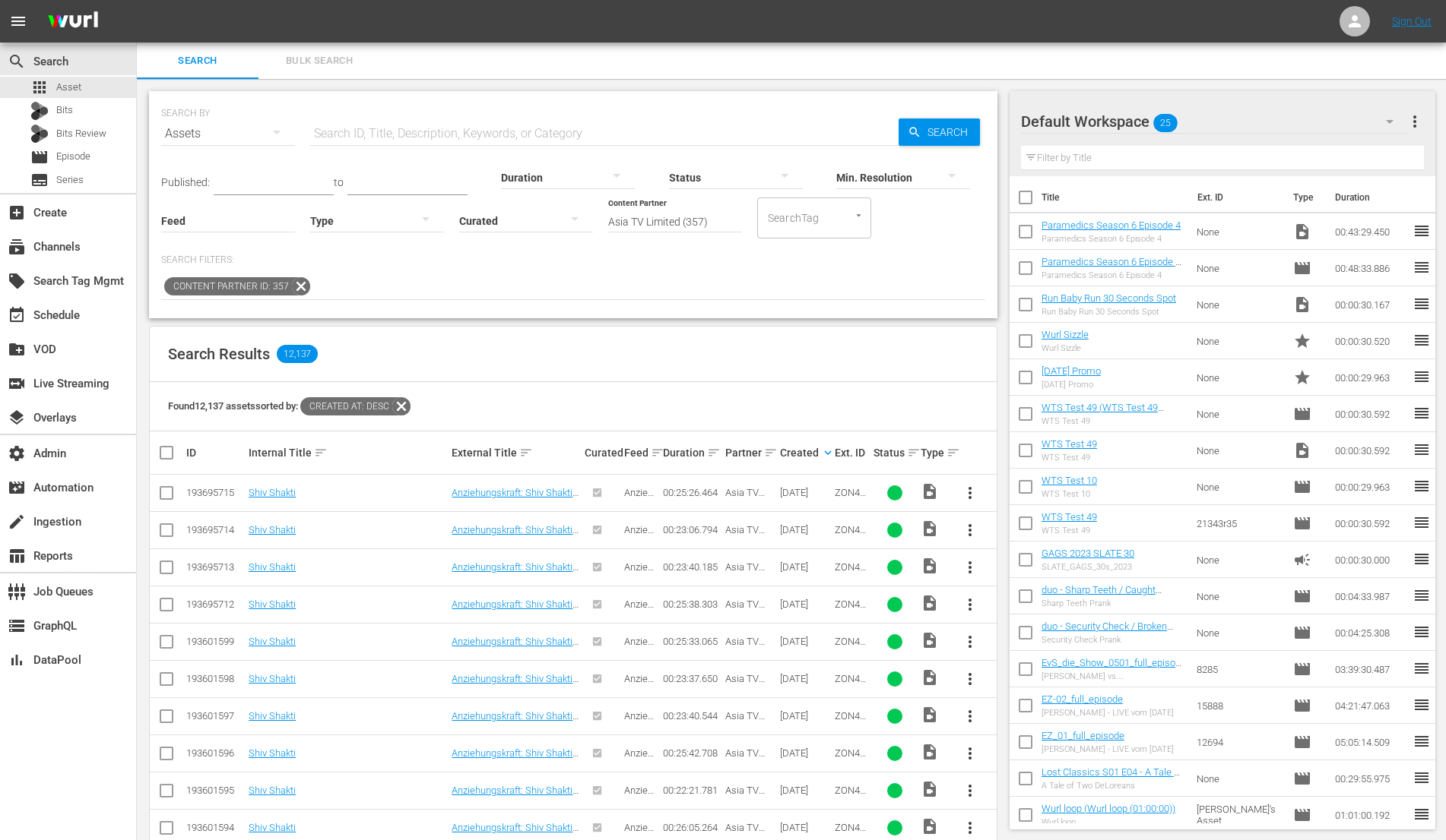
click at [439, 128] on input "text" at bounding box center [604, 133] width 588 height 36
paste input "Lakshmi: Unglückliche Liebe"
type input "Lakshmi: Unglückliche Liebe"
click at [908, 131] on icon "button" at bounding box center [914, 132] width 14 height 14
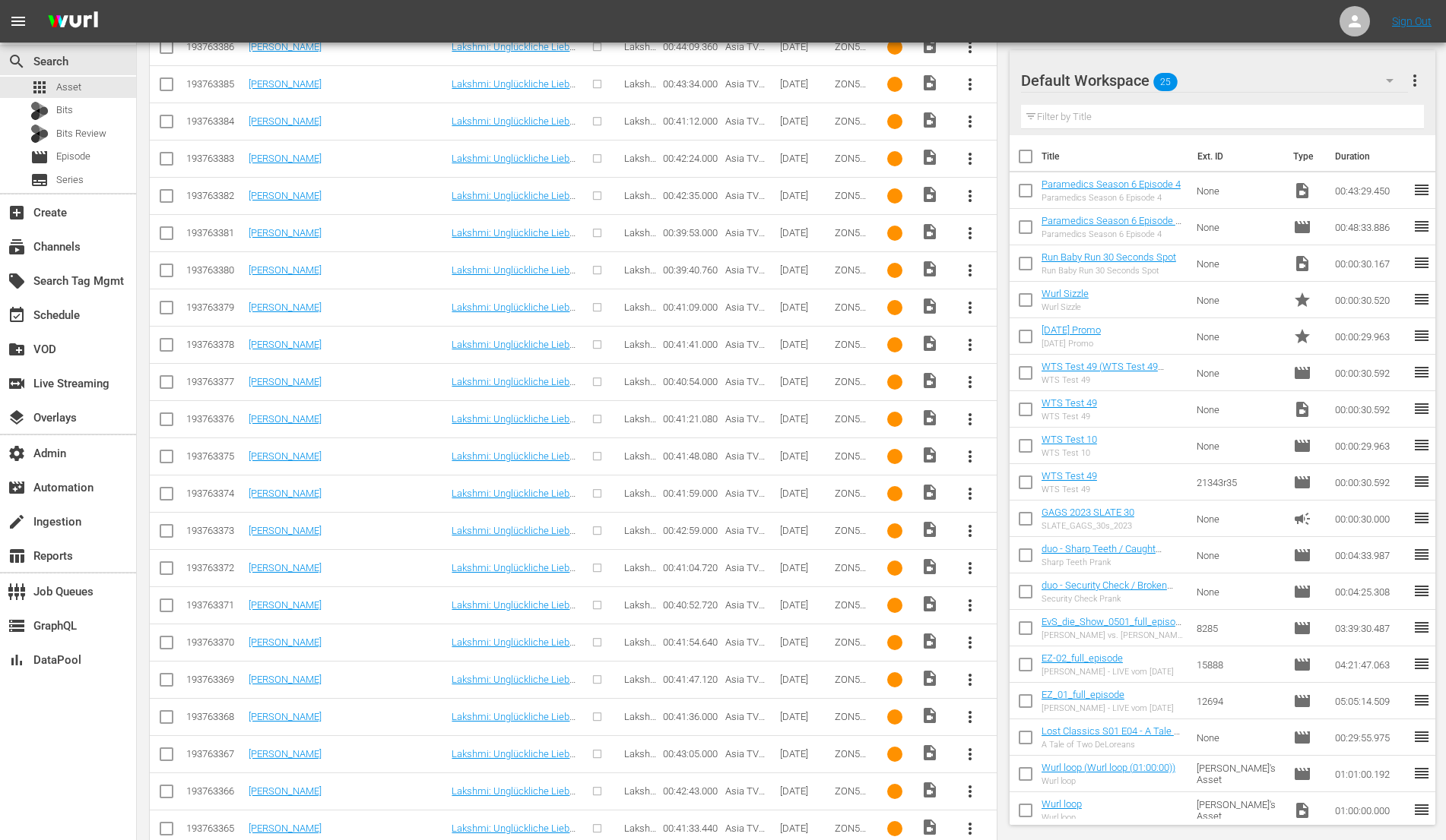
scroll to position [408, 0]
